Goal: Obtain resource: Download file/media

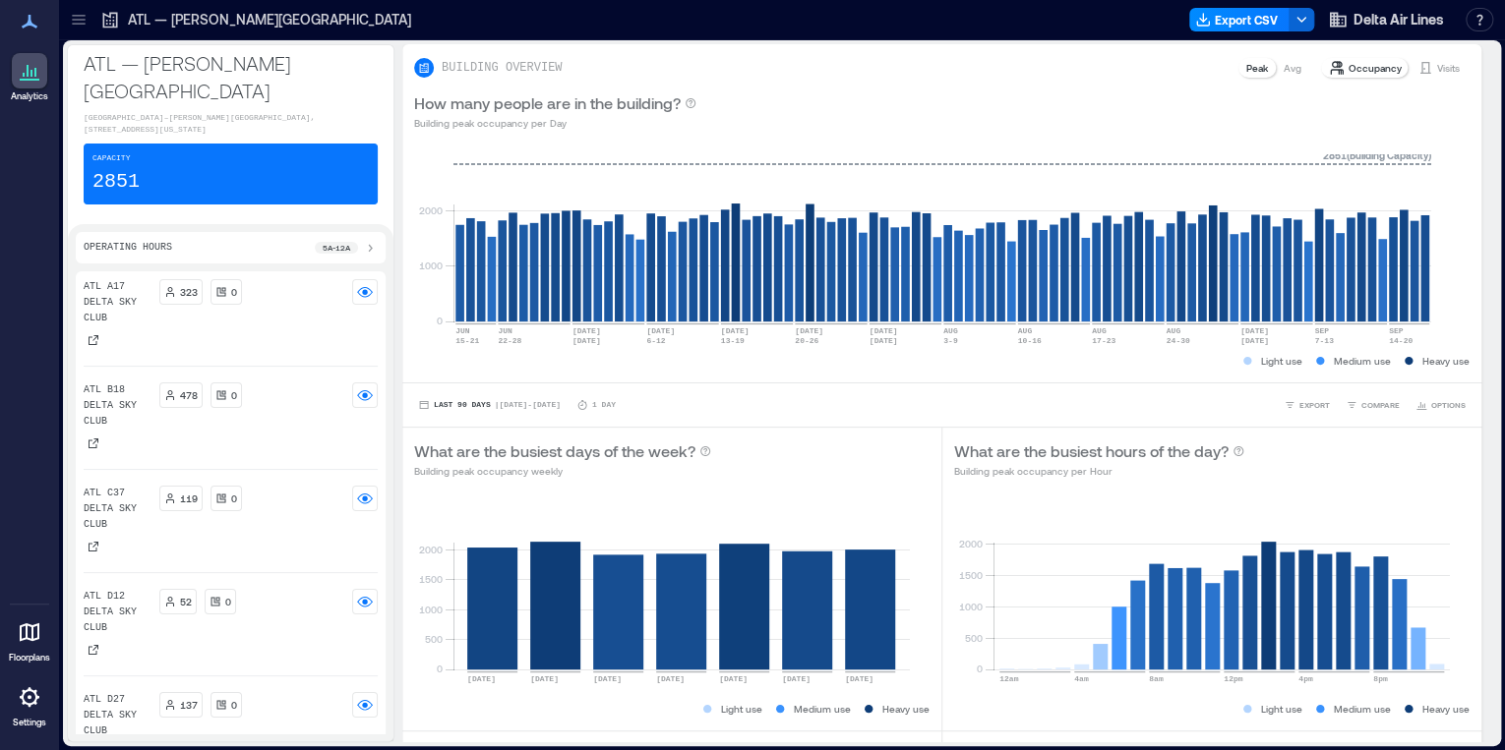
click at [81, 32] on div at bounding box center [78, 19] width 31 height 31
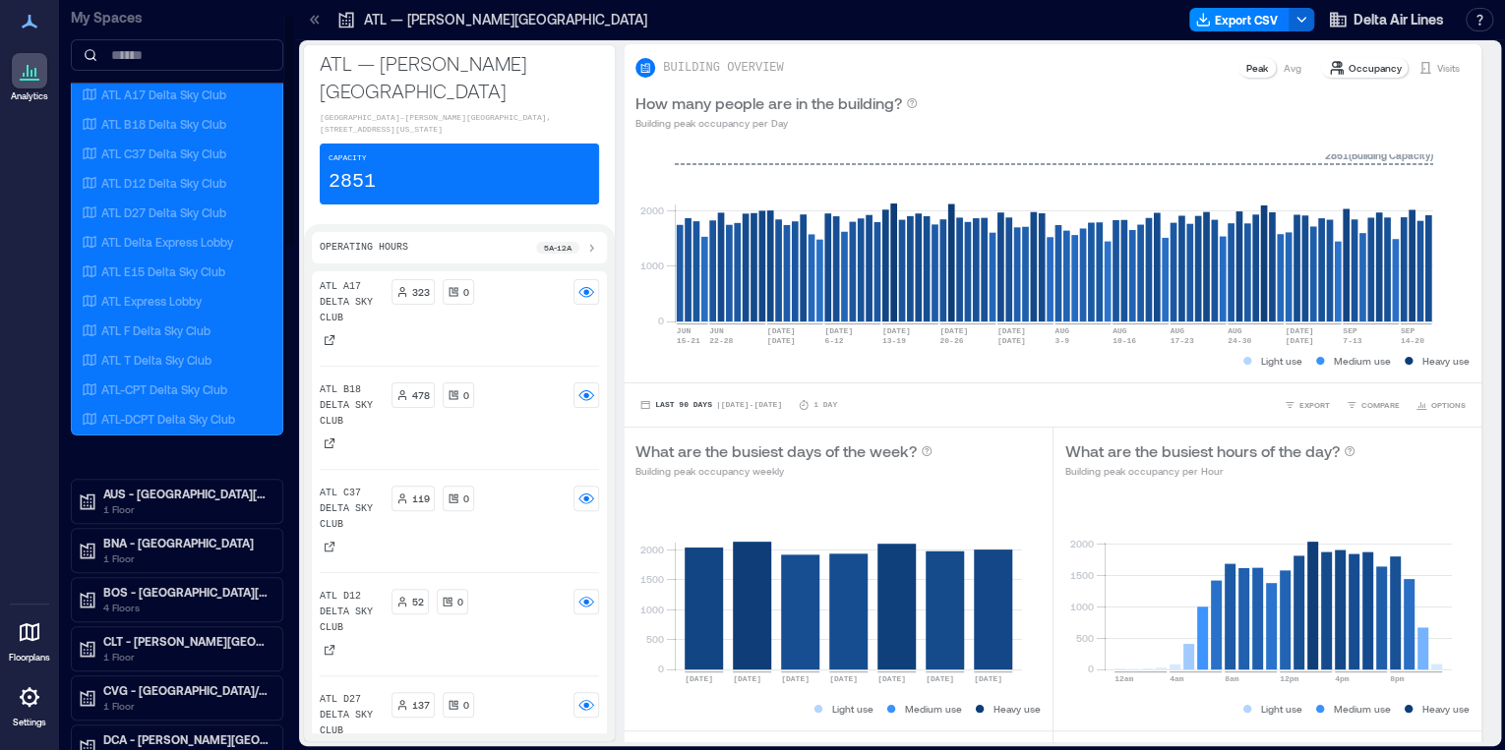
scroll to position [157, 0]
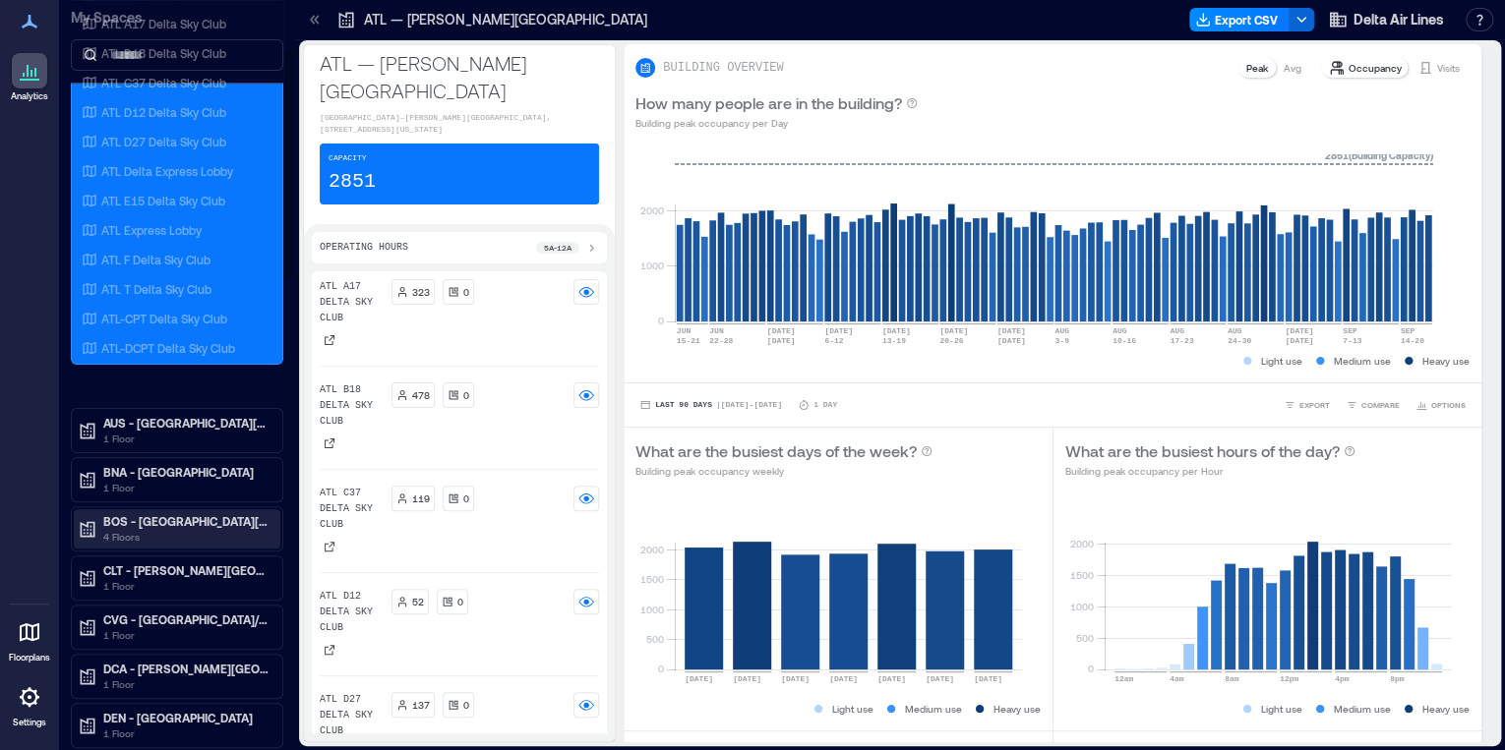
click at [146, 525] on p "BOS - [GEOGRAPHIC_DATA][PERSON_NAME]" at bounding box center [185, 521] width 165 height 16
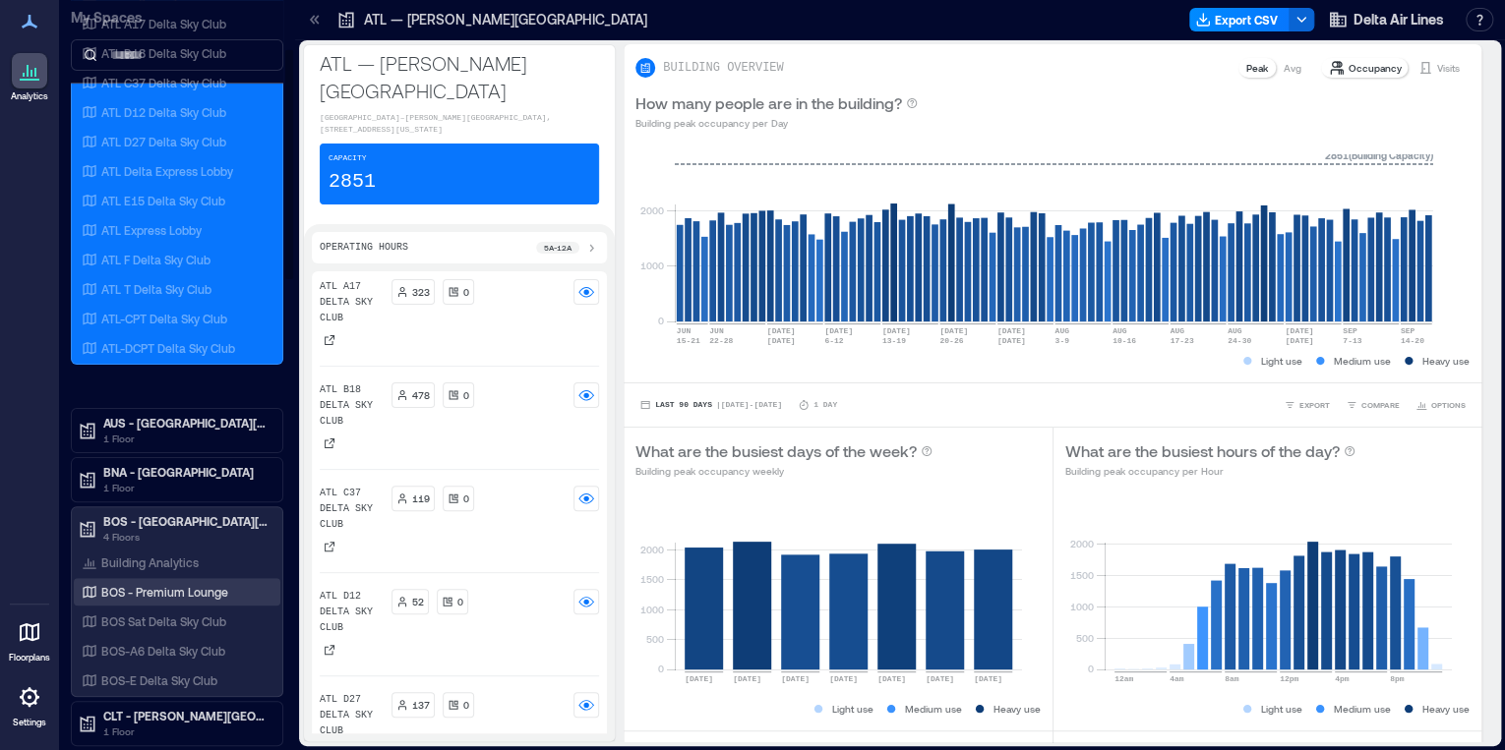
click at [154, 586] on p "BOS - Premium Lounge" at bounding box center [164, 592] width 127 height 16
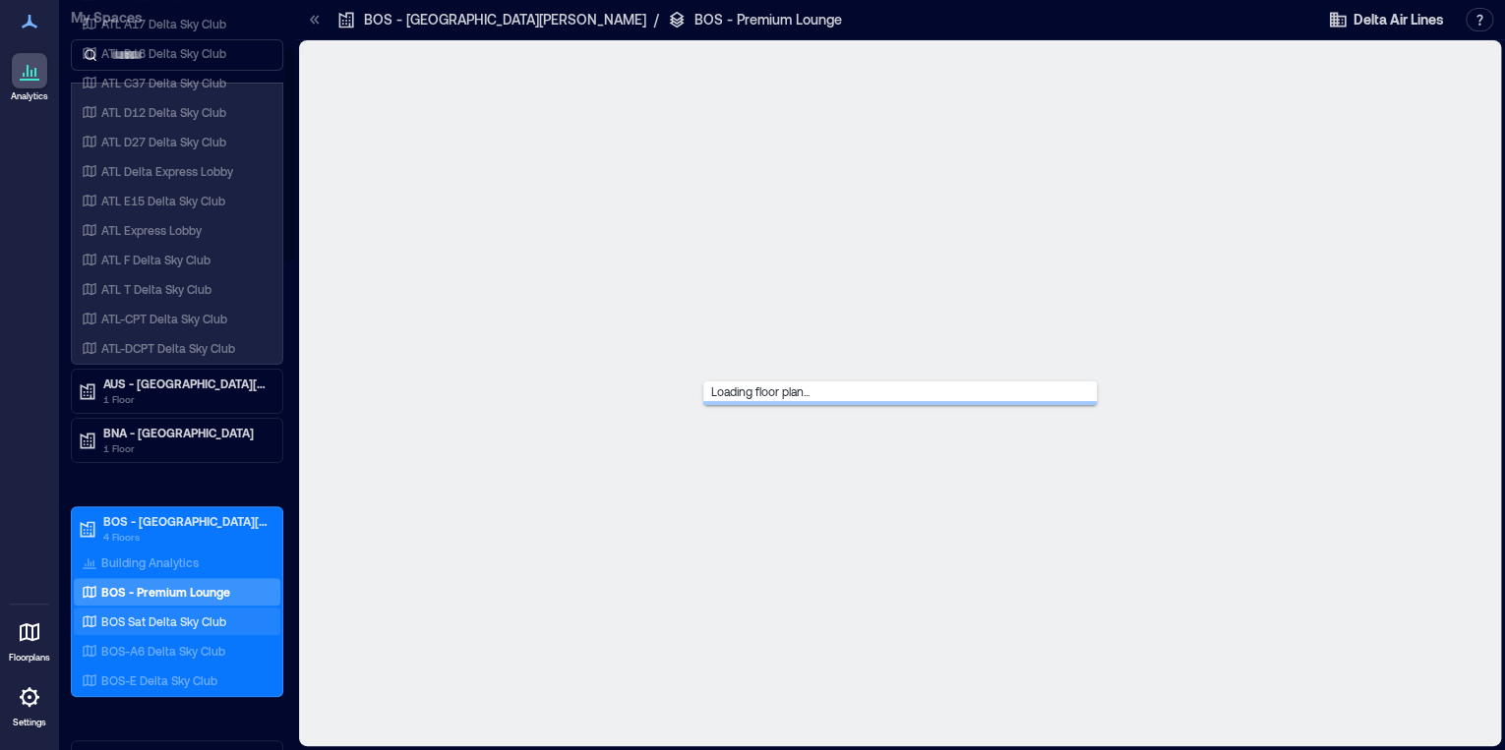
click at [154, 612] on div "BOS Sat Delta Sky Club" at bounding box center [173, 622] width 191 height 20
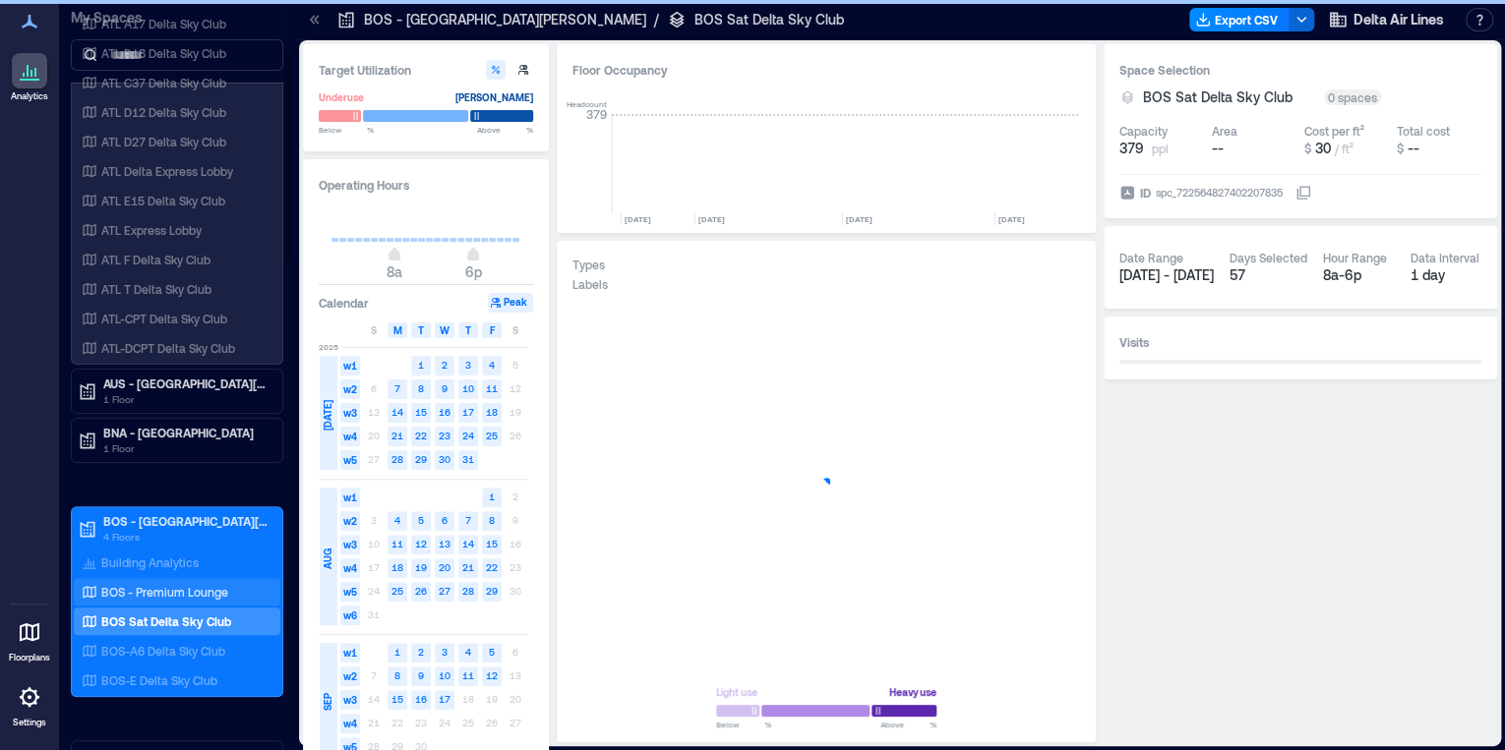
click at [159, 589] on p "BOS - Premium Lounge" at bounding box center [164, 592] width 127 height 16
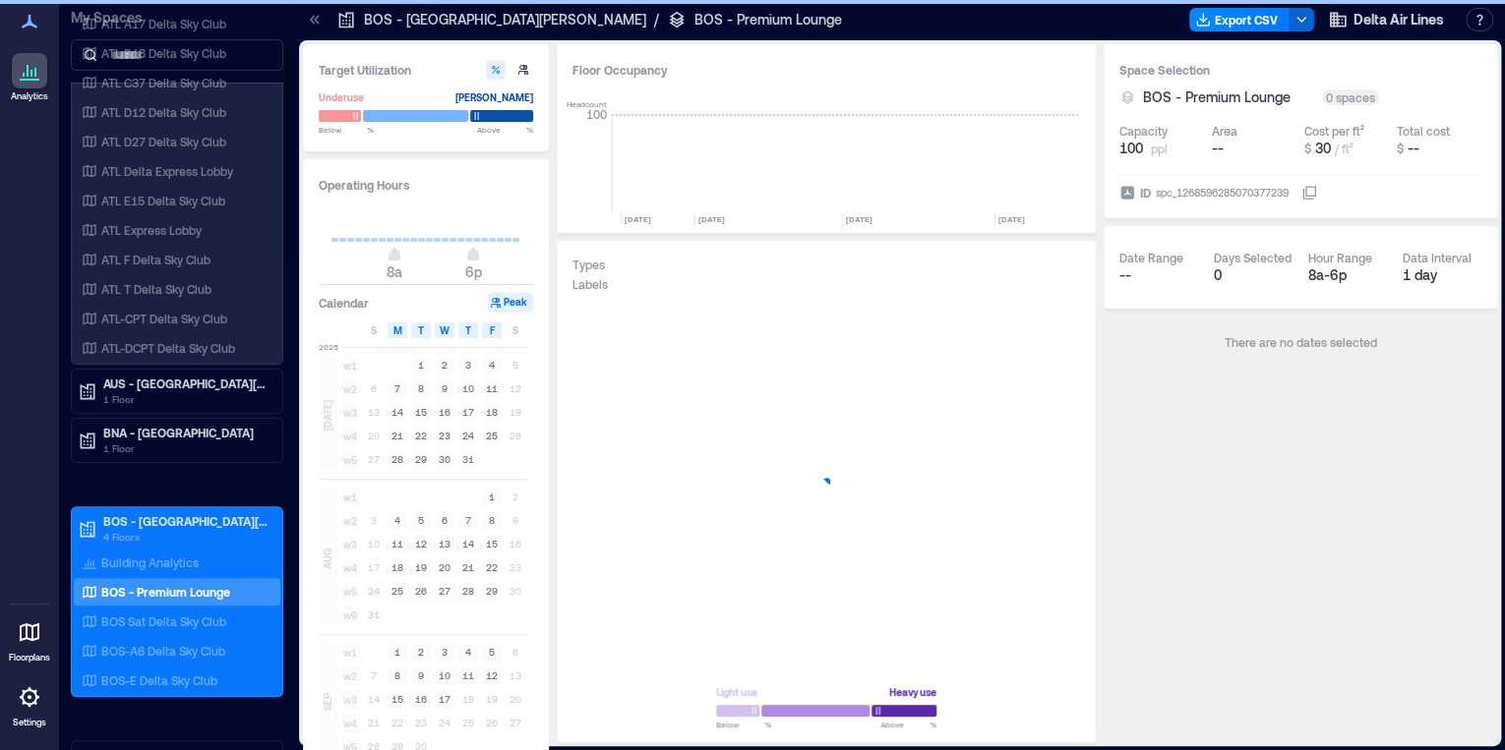
click at [158, 588] on p "BOS - Premium Lounge" at bounding box center [165, 592] width 129 height 16
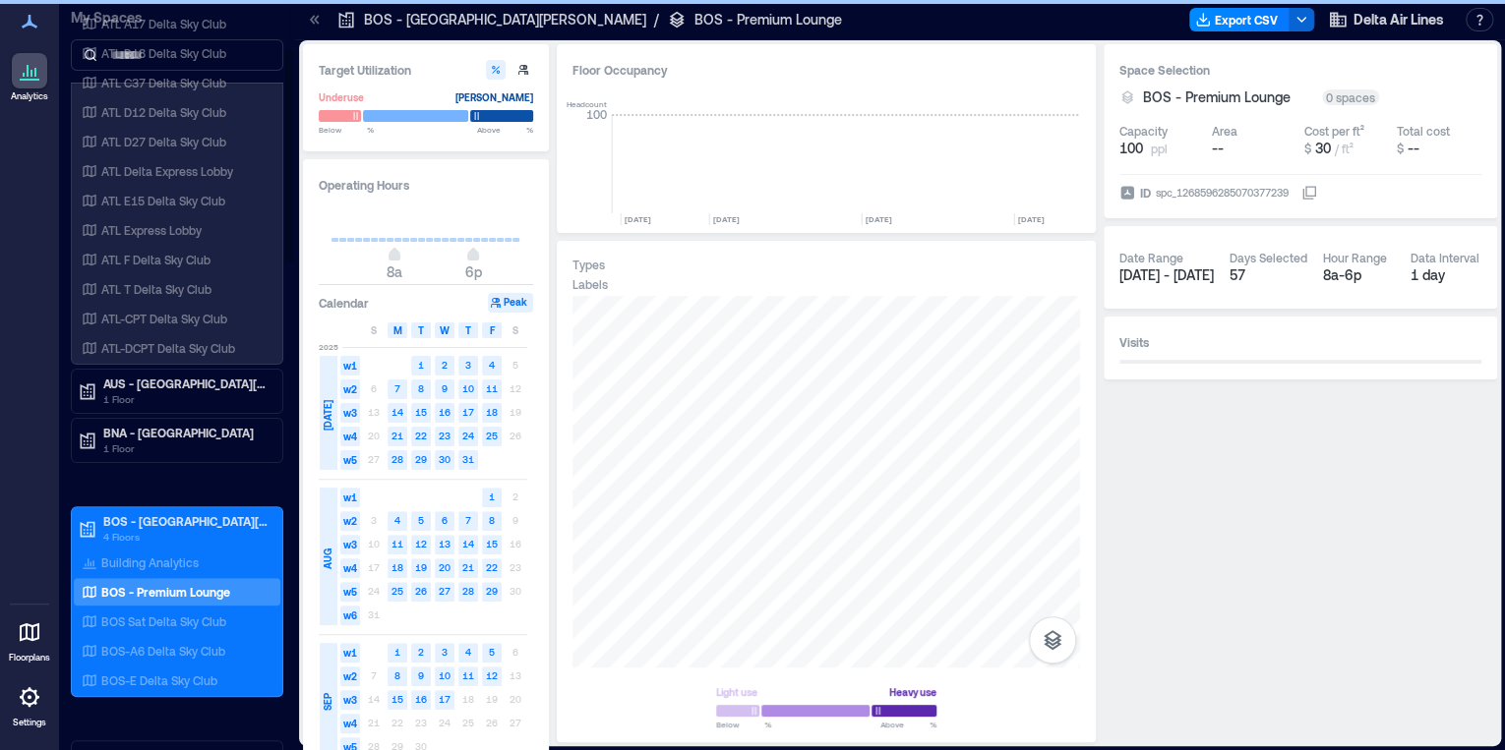
scroll to position [0, 1064]
click at [142, 646] on p "BOS-A6 Delta Sky Club" at bounding box center [163, 651] width 124 height 16
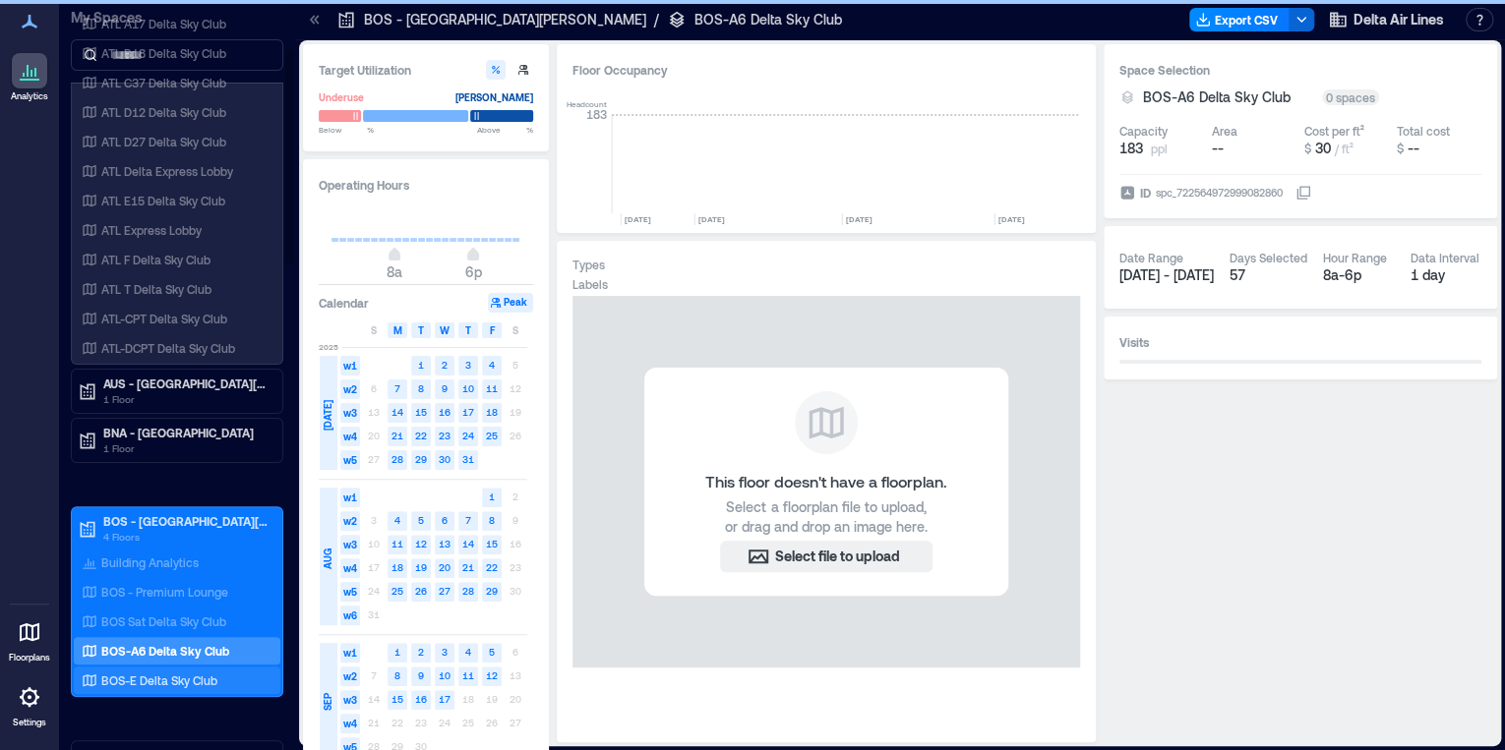
scroll to position [0, 10180]
click at [148, 675] on p "BOS-E Delta Sky Club" at bounding box center [159, 681] width 116 height 16
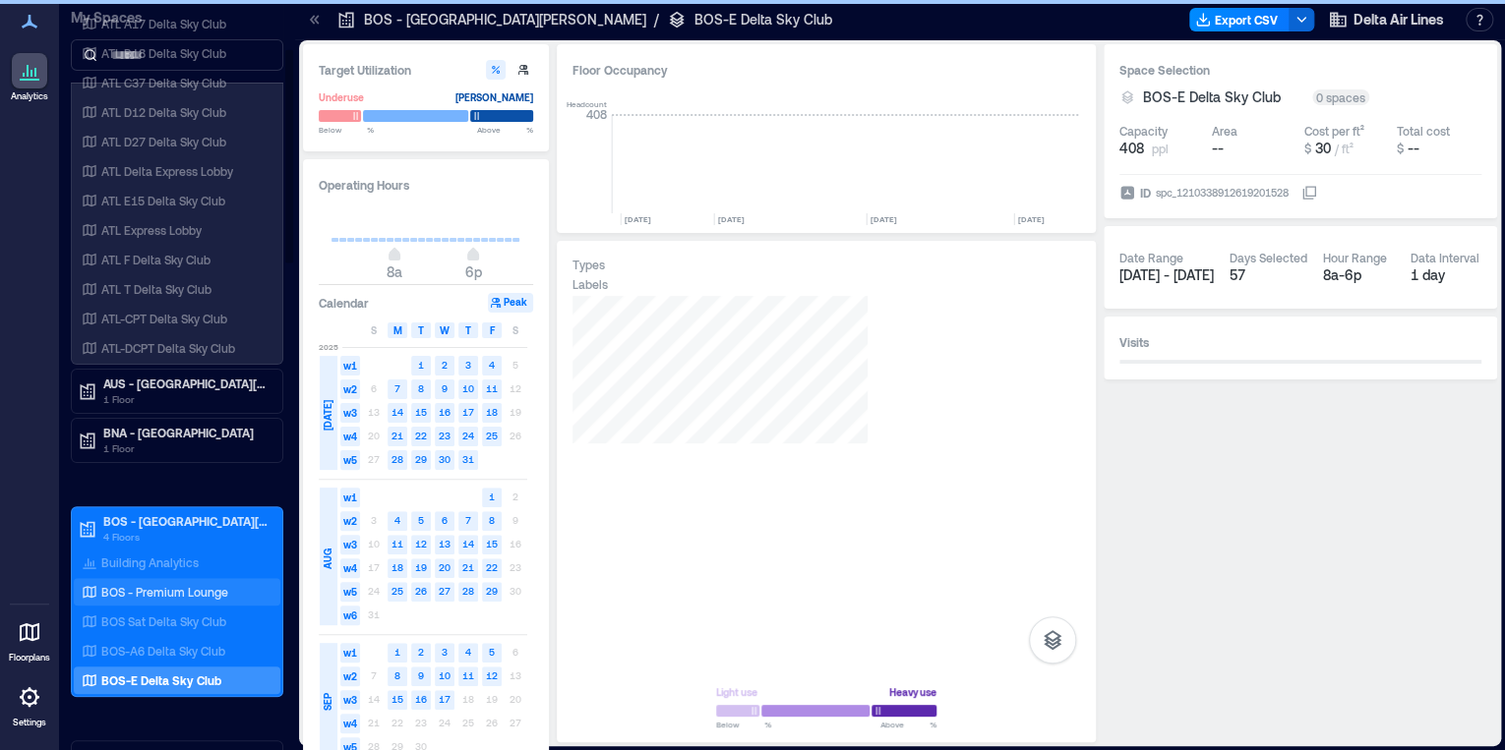
click at [204, 591] on p "BOS - Premium Lounge" at bounding box center [164, 592] width 127 height 16
click at [204, 592] on p "BOS - Premium Lounge" at bounding box center [164, 592] width 127 height 16
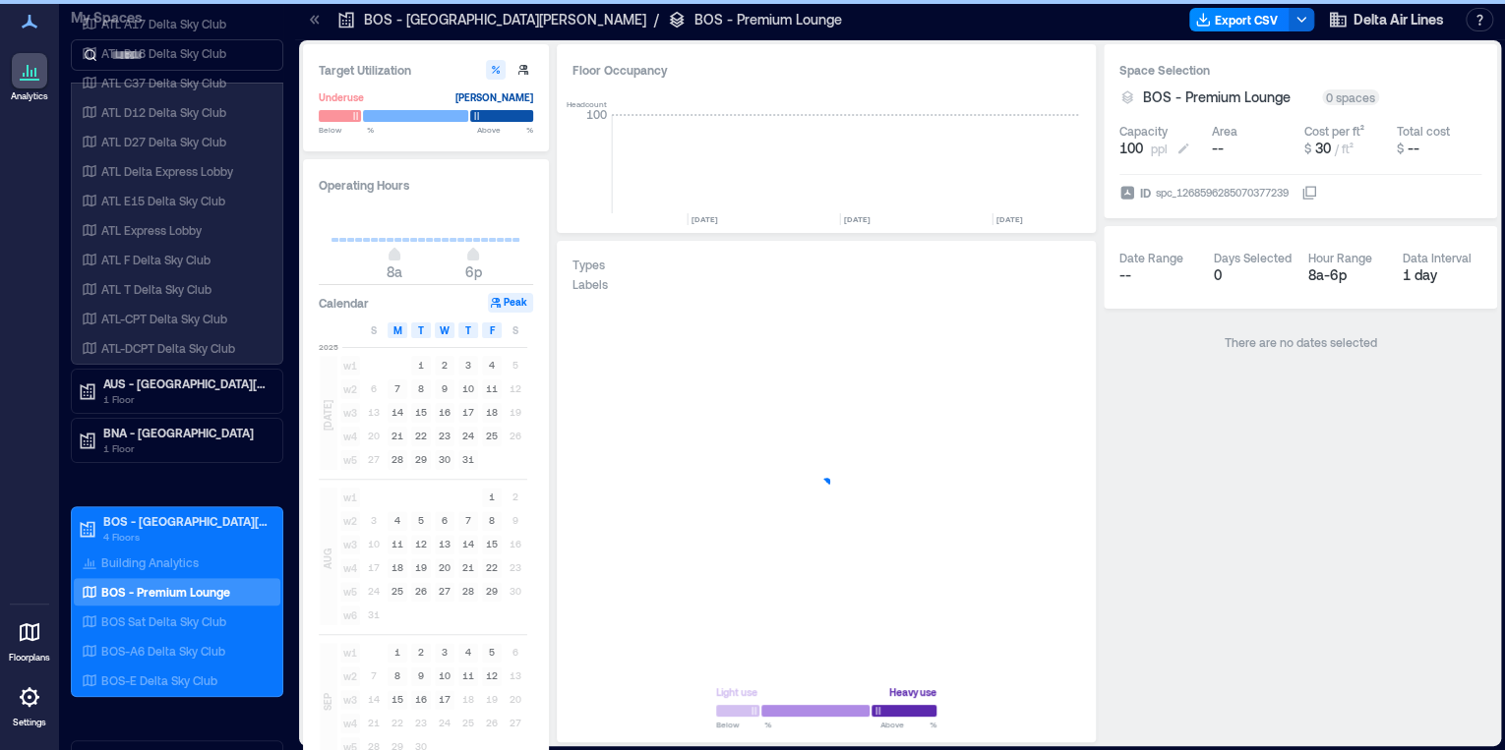
scroll to position [0, 1064]
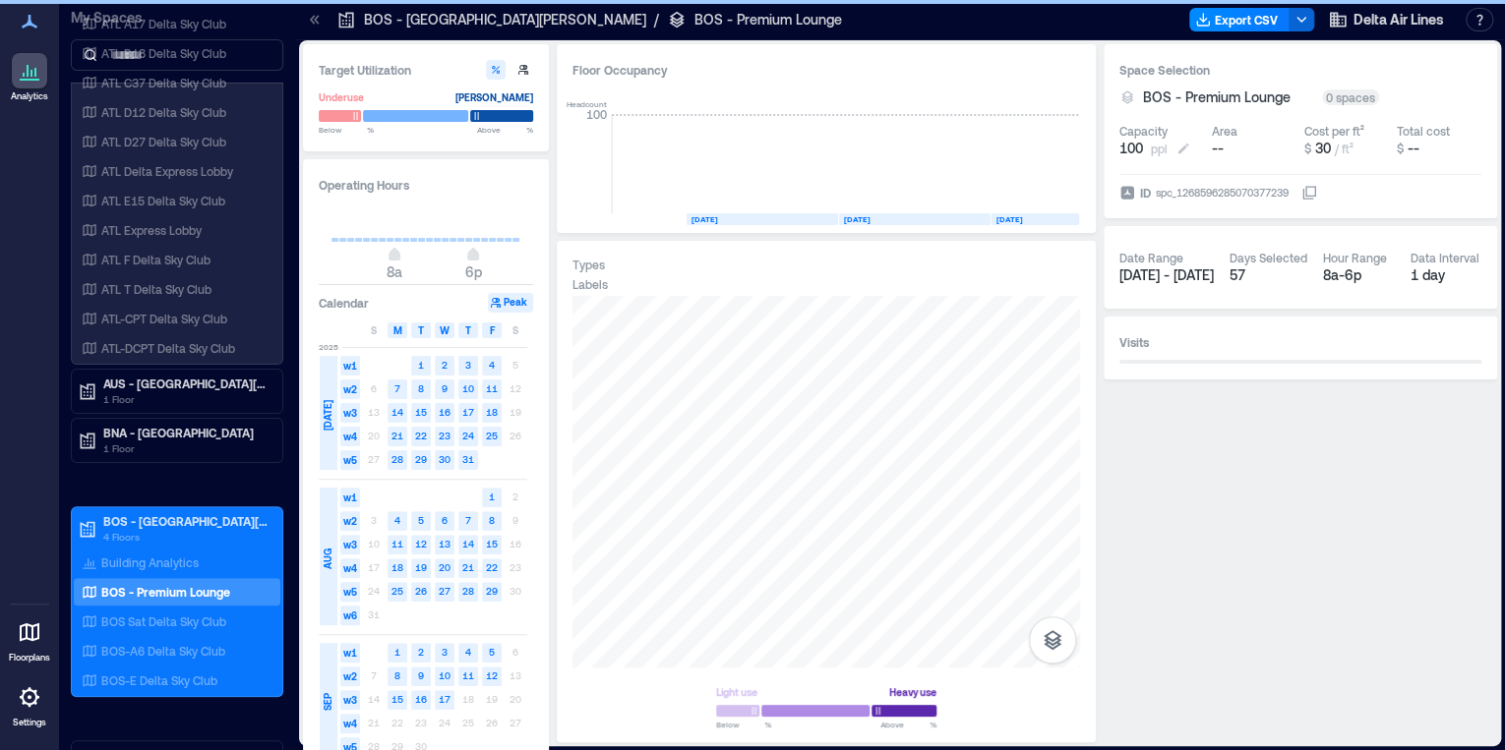
click at [1138, 150] on span "100" at bounding box center [1131, 149] width 24 height 20
click at [1179, 146] on input "***" at bounding box center [1188, 149] width 146 height 20
drag, startPoint x: 1138, startPoint y: 150, endPoint x: 1088, endPoint y: 146, distance: 50.4
click at [1088, 146] on div "Target Utilization Underuse [PERSON_NAME] Below ** % Above ** % Operating Hours…" at bounding box center [900, 393] width 1194 height 698
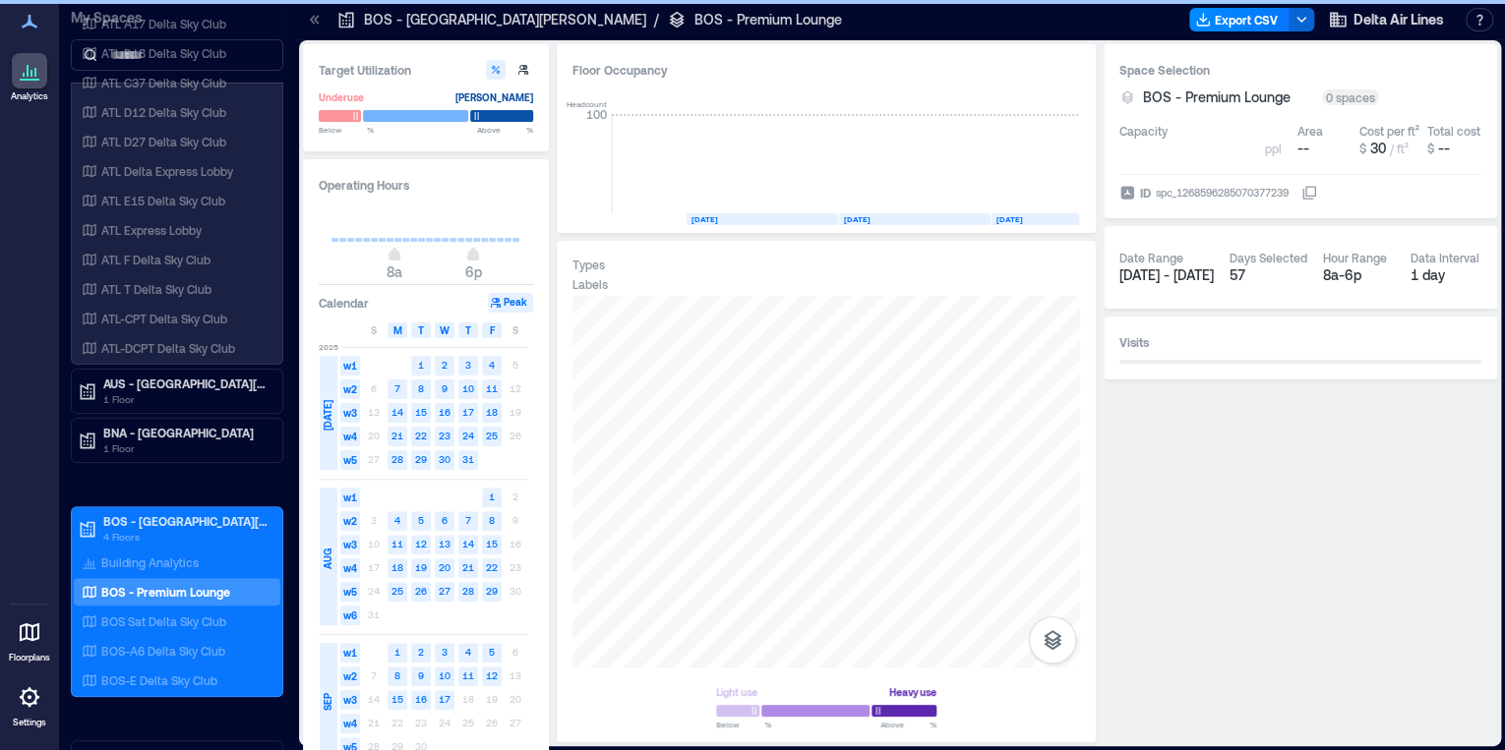
type input "***"
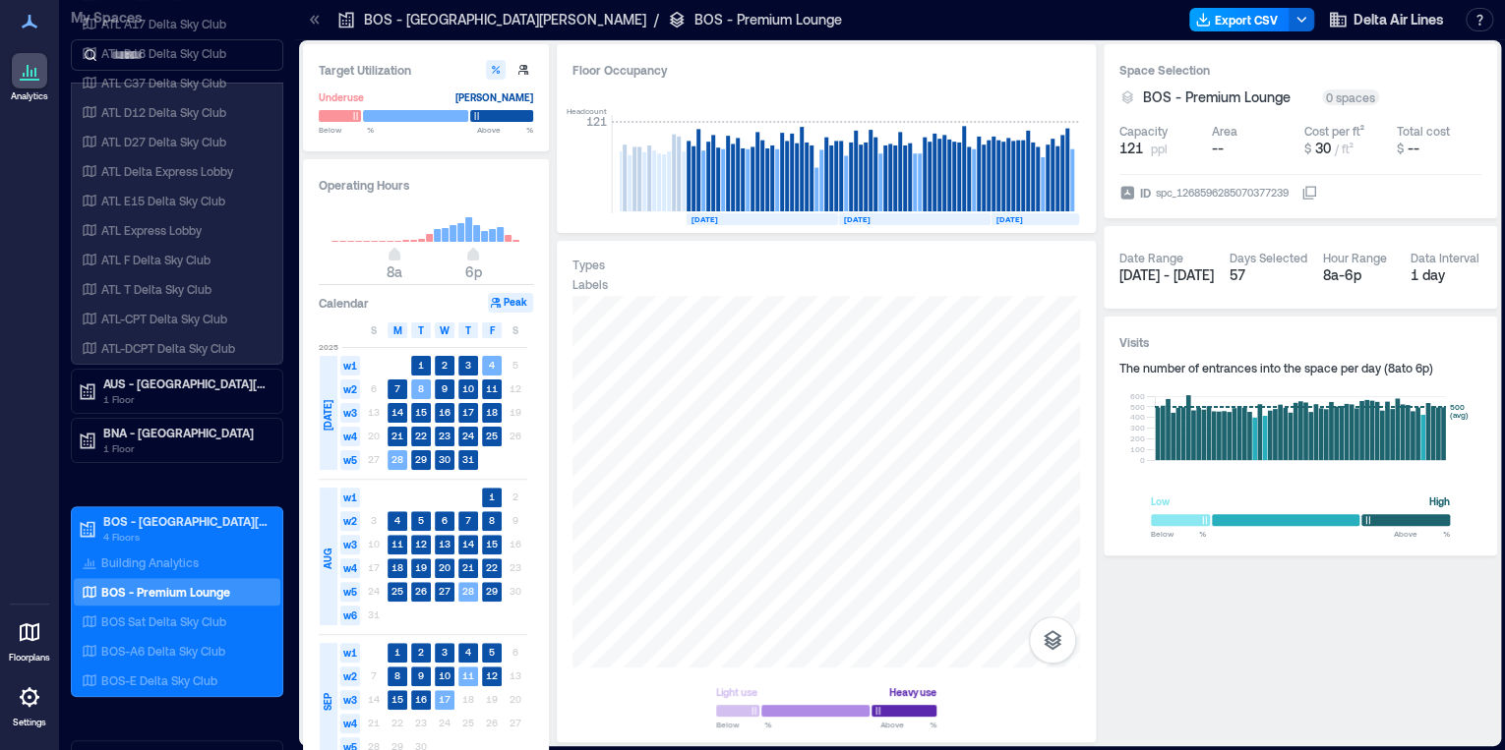
click at [1259, 24] on button "Export CSV" at bounding box center [1239, 20] width 100 height 24
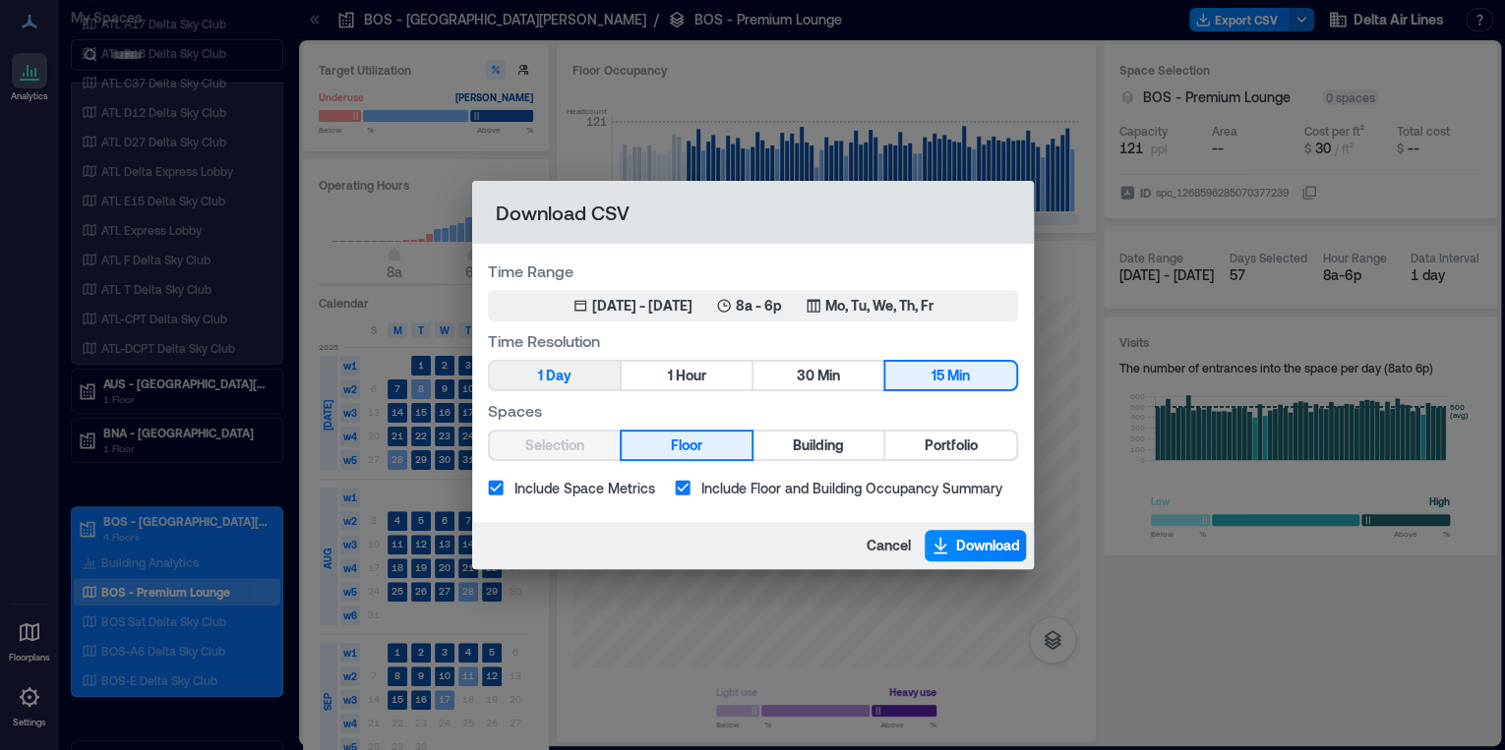
click at [573, 384] on button "1 Day" at bounding box center [555, 376] width 130 height 28
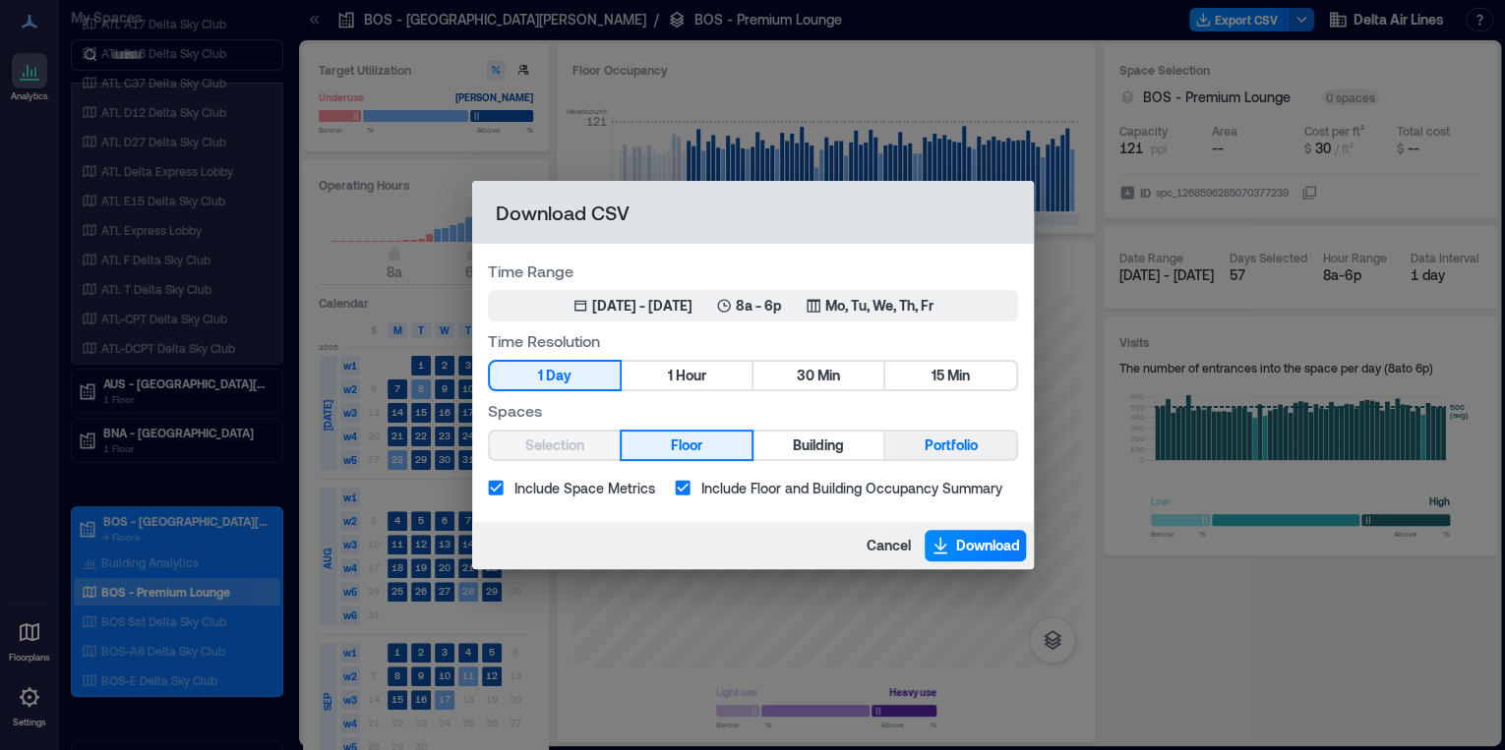
click at [920, 443] on button "Portfolio" at bounding box center [950, 446] width 130 height 28
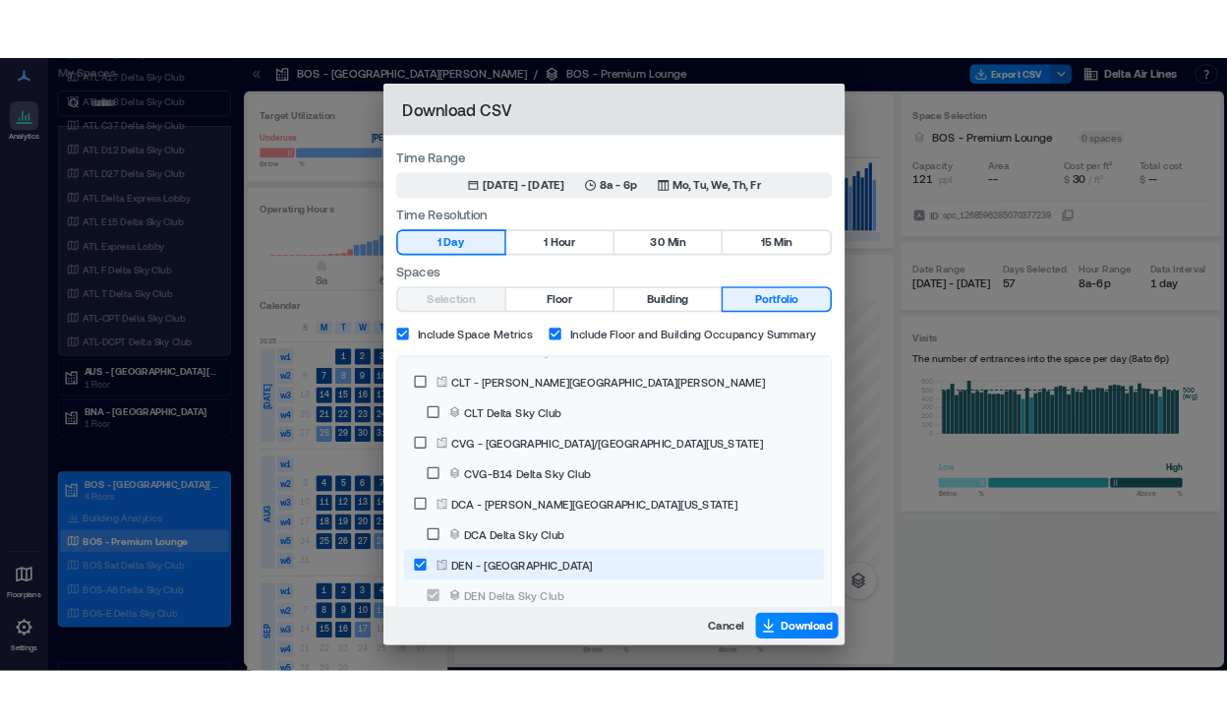
scroll to position [944, 0]
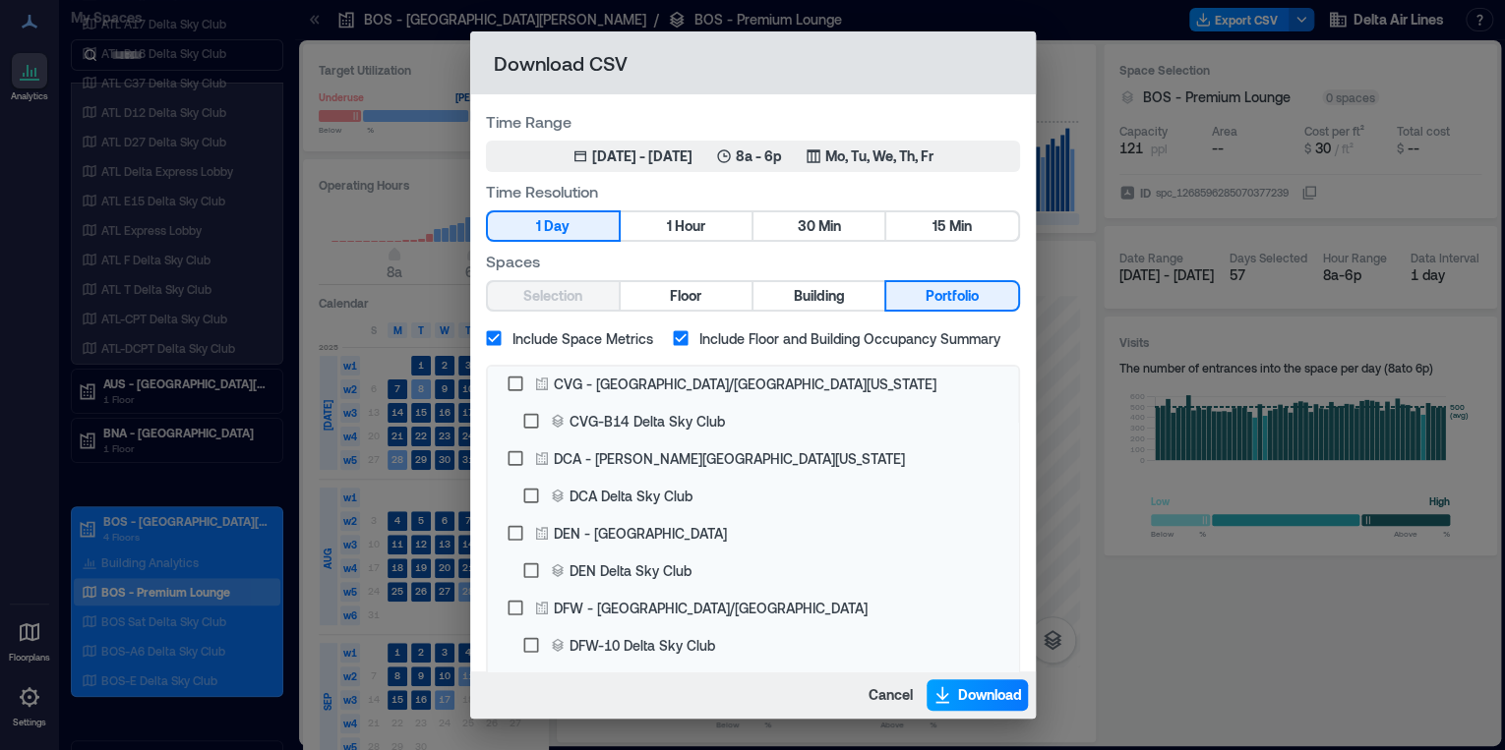
click at [967, 686] on span "Download" at bounding box center [990, 695] width 64 height 20
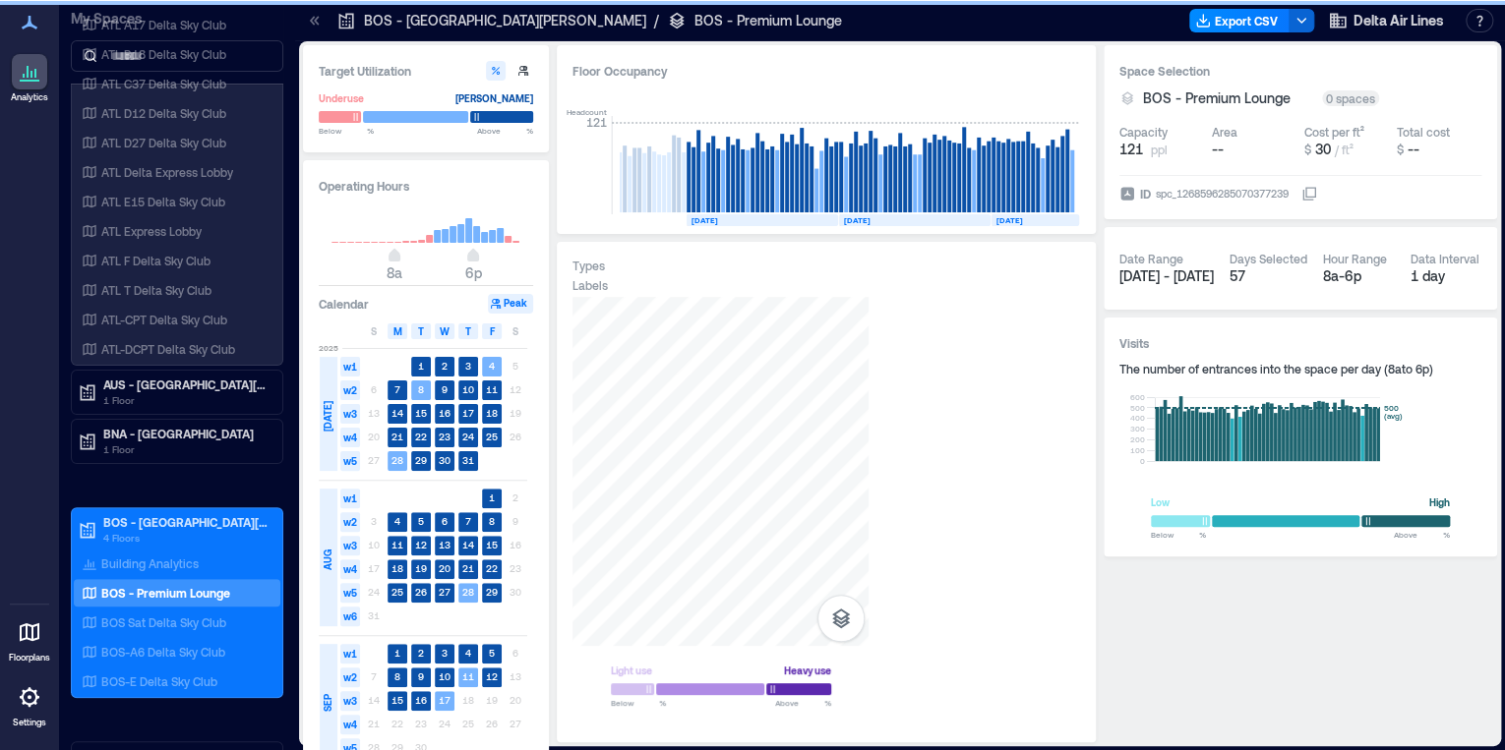
scroll to position [0, 1064]
